Goal: Task Accomplishment & Management: Manage account settings

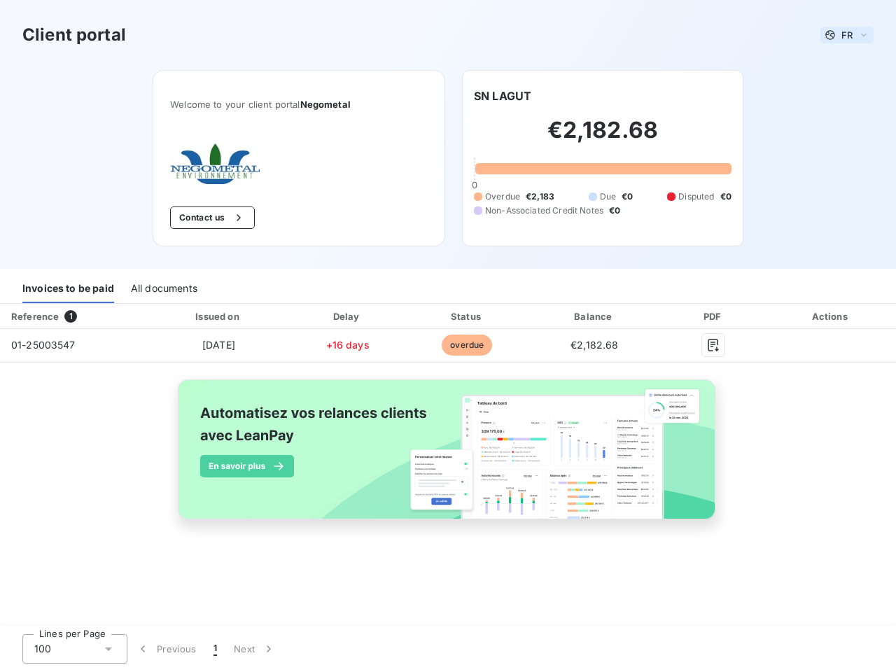
click at [847, 35] on span "FR" at bounding box center [846, 34] width 11 height 11
click at [211, 218] on button "Contact us" at bounding box center [212, 217] width 85 height 22
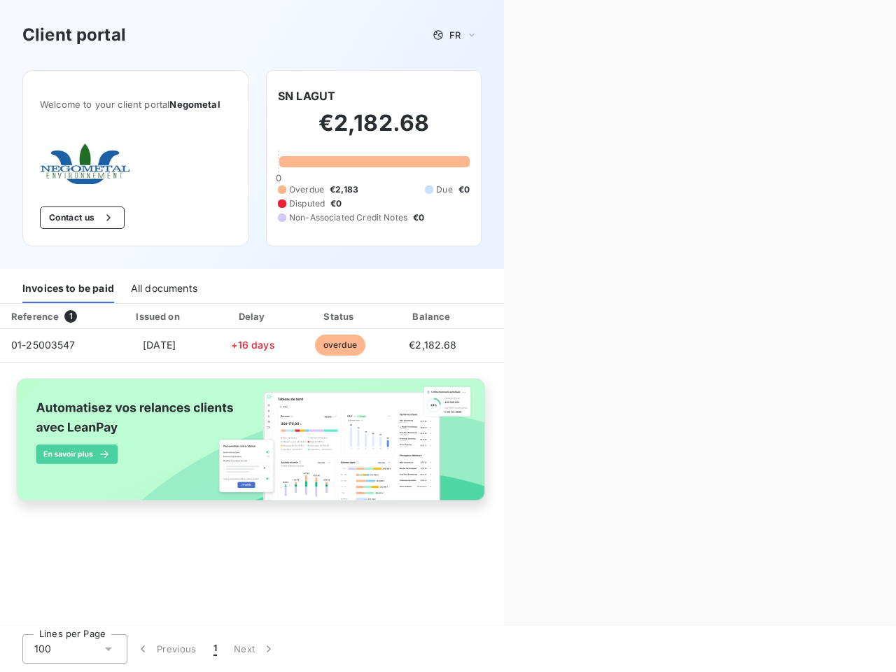
click at [503, 96] on div "Welcome to your client portal Negometal Contact us SN LAGUT €2,182.68 0 Overdue…" at bounding box center [252, 169] width 504 height 199
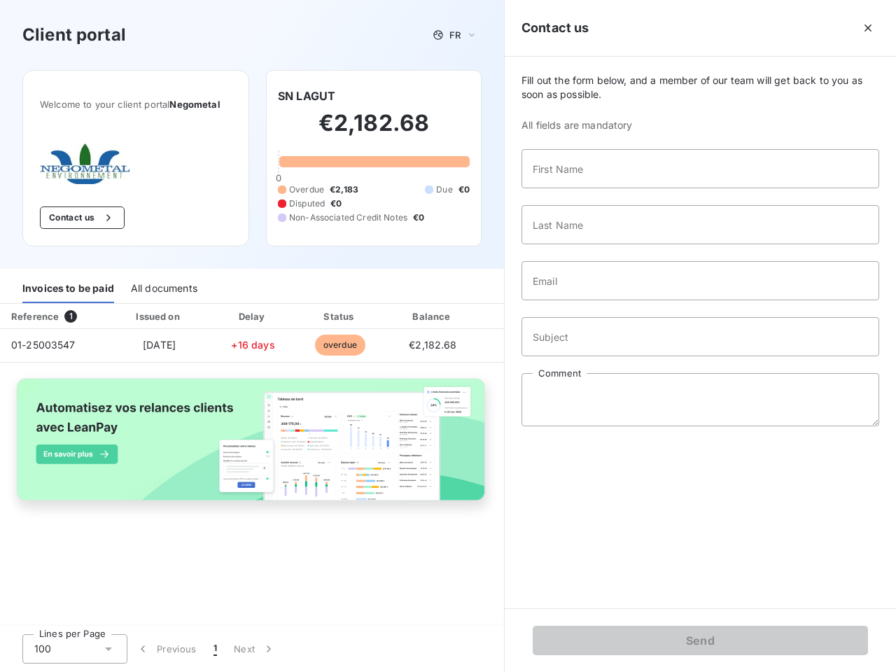
click at [68, 288] on div "Invoices to be paid" at bounding box center [68, 288] width 92 height 29
click at [163, 288] on div "All documents" at bounding box center [164, 288] width 66 height 29
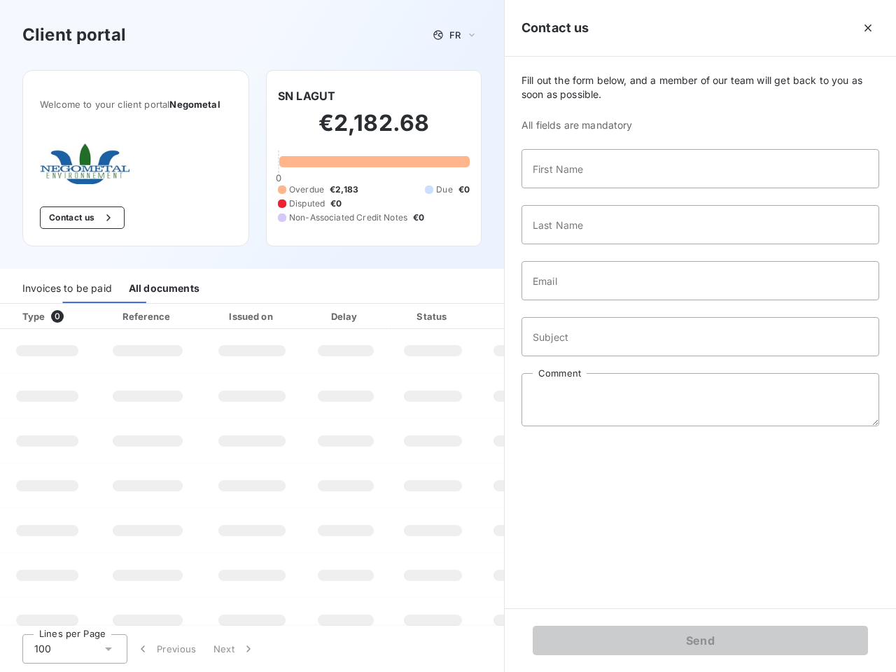
click at [73, 316] on div "Type 0" at bounding box center [53, 316] width 78 height 14
click at [218, 316] on div "Issued on" at bounding box center [252, 316] width 97 height 14
click at [347, 316] on div "Delay" at bounding box center [346, 316] width 80 height 14
click at [467, 316] on div at bounding box center [468, 316] width 14 height 14
click at [594, 316] on div "Fill out the form below, and a member of our team will get back to you as soon …" at bounding box center [700, 333] width 391 height 552
